Goal: Navigation & Orientation: Understand site structure

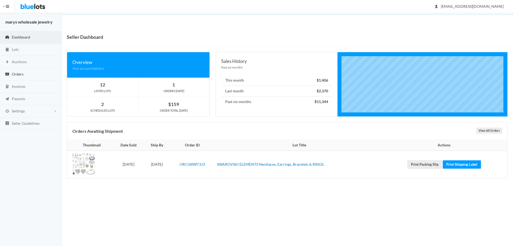
click at [21, 75] on span "Orders" at bounding box center [18, 74] width 12 height 5
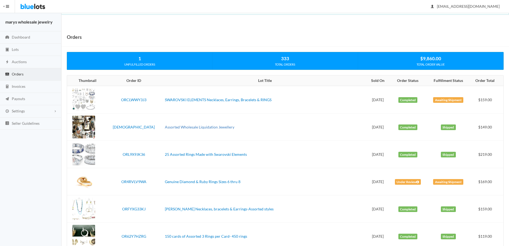
click at [182, 128] on link "Assorted Wholesale Liquidation Jewellery" at bounding box center [200, 127] width 70 height 5
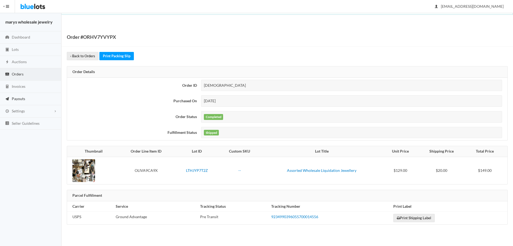
click at [18, 100] on span "Payouts" at bounding box center [18, 98] width 13 height 5
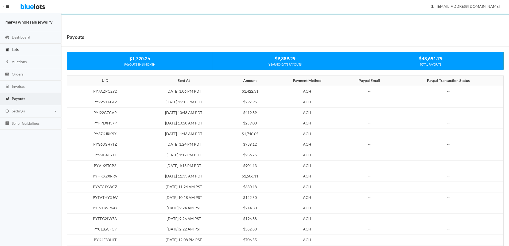
click at [15, 50] on span "Lots" at bounding box center [15, 49] width 7 height 5
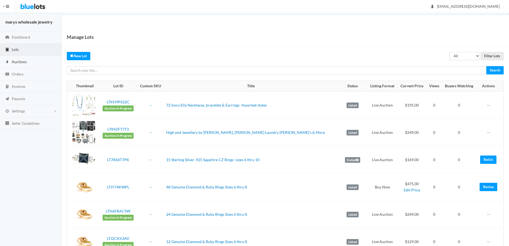
click at [21, 59] on span "Auctions" at bounding box center [19, 61] width 15 height 5
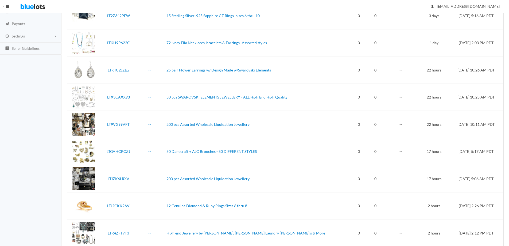
scroll to position [114, 0]
